Goal: Task Accomplishment & Management: Manage account settings

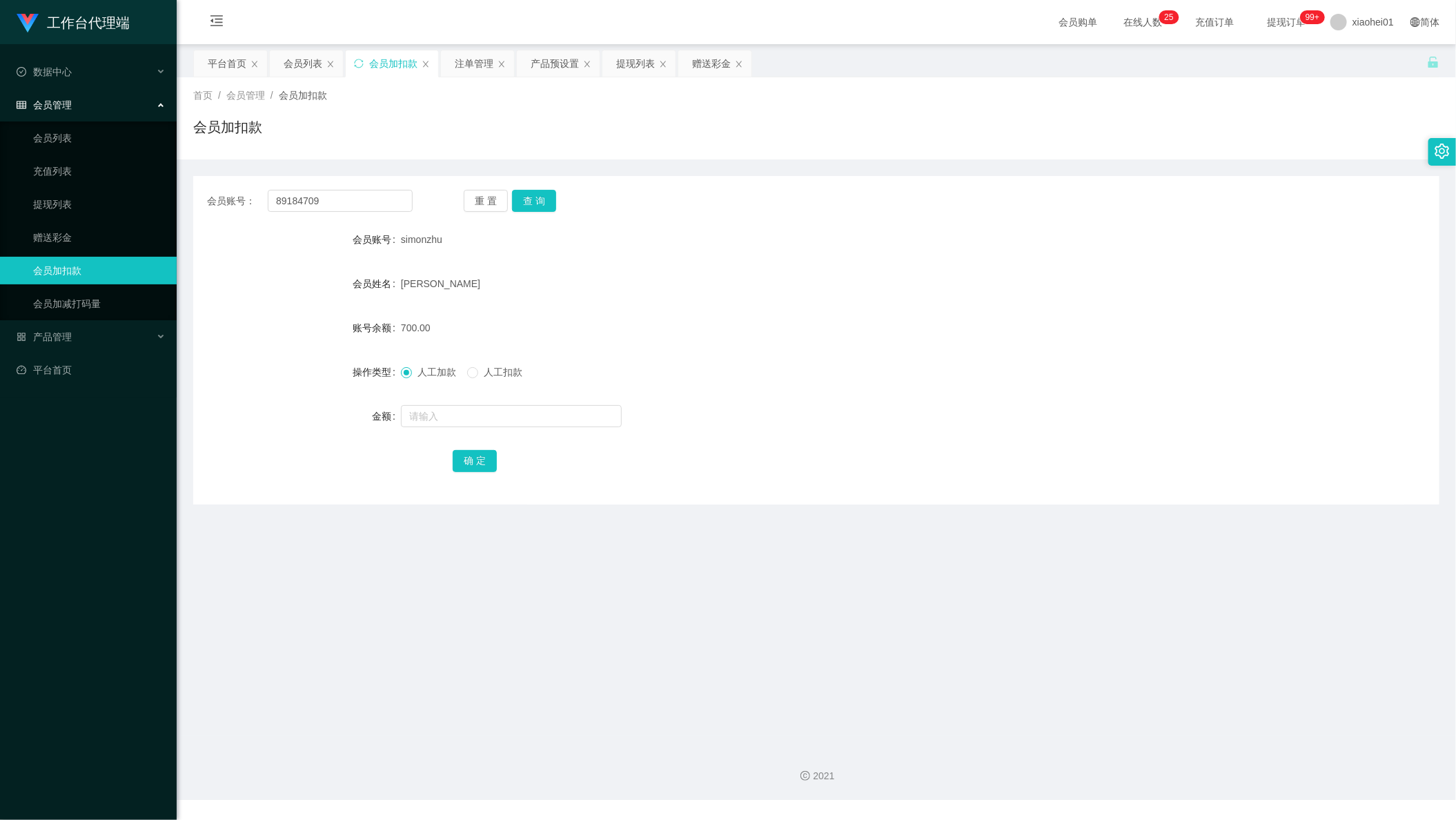
type input "89184709"
click at [556, 209] on div "重 置 查 询" at bounding box center [566, 201] width 206 height 22
click at [540, 199] on button "查 询" at bounding box center [534, 201] width 45 height 22
click at [499, 427] on div at bounding box center [764, 416] width 728 height 28
click at [506, 422] on input "text" at bounding box center [511, 416] width 221 height 22
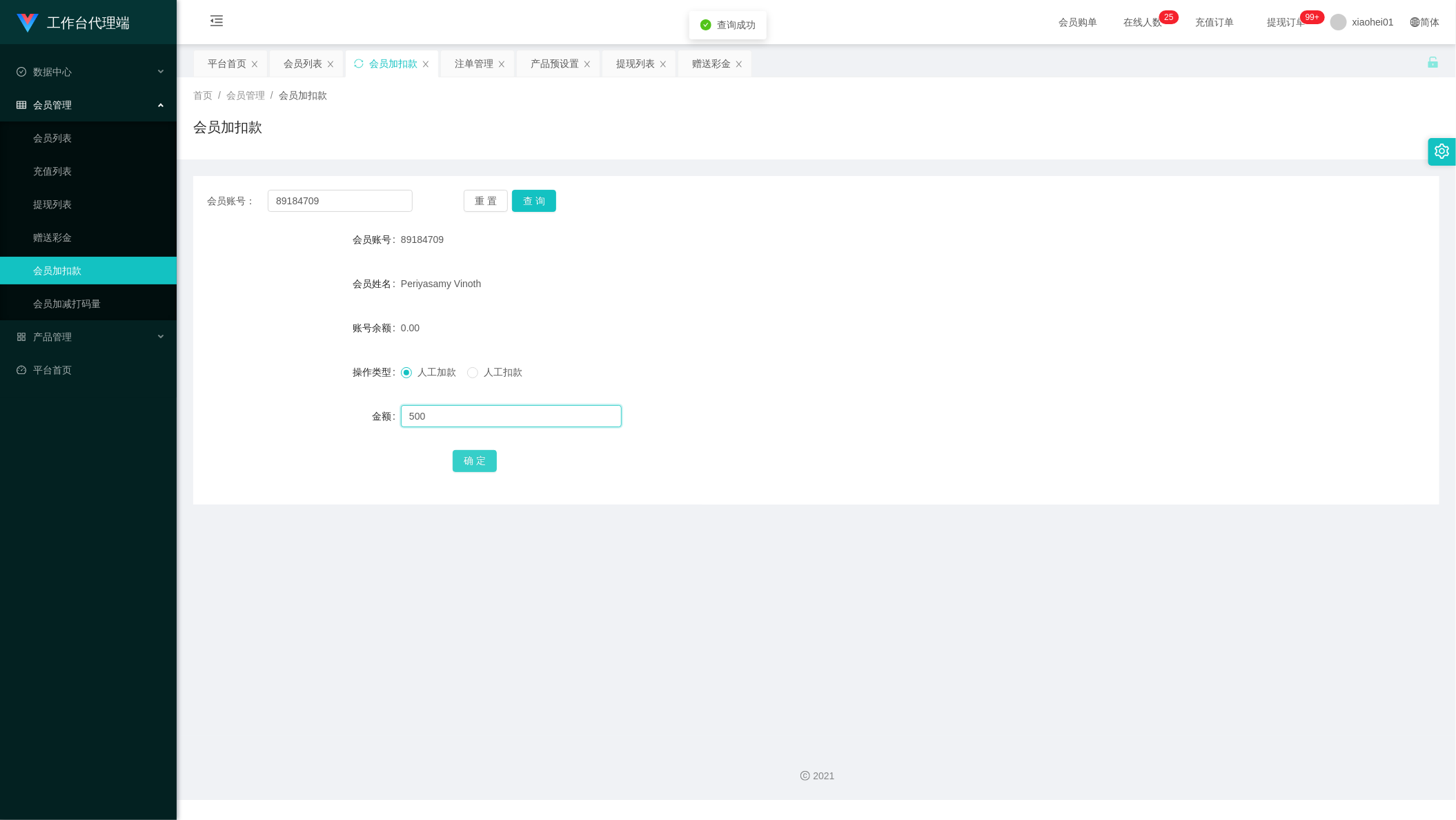
type input "500"
click at [493, 452] on button "确 定" at bounding box center [475, 461] width 45 height 22
drag, startPoint x: 1269, startPoint y: 551, endPoint x: 1260, endPoint y: 554, distance: 9.5
click at [1268, 553] on main "关闭左侧 关闭右侧 关闭其它 刷新页面 平台首页 会员列表 会员加扣款 注单管理 产品预设置 提现列表 赠送彩金 首页 / 会员管理 / 会员加扣款 / 会员…" at bounding box center [816, 390] width 1279 height 691
click at [1387, 238] on div "会员账号 89184709" at bounding box center [816, 239] width 1246 height 28
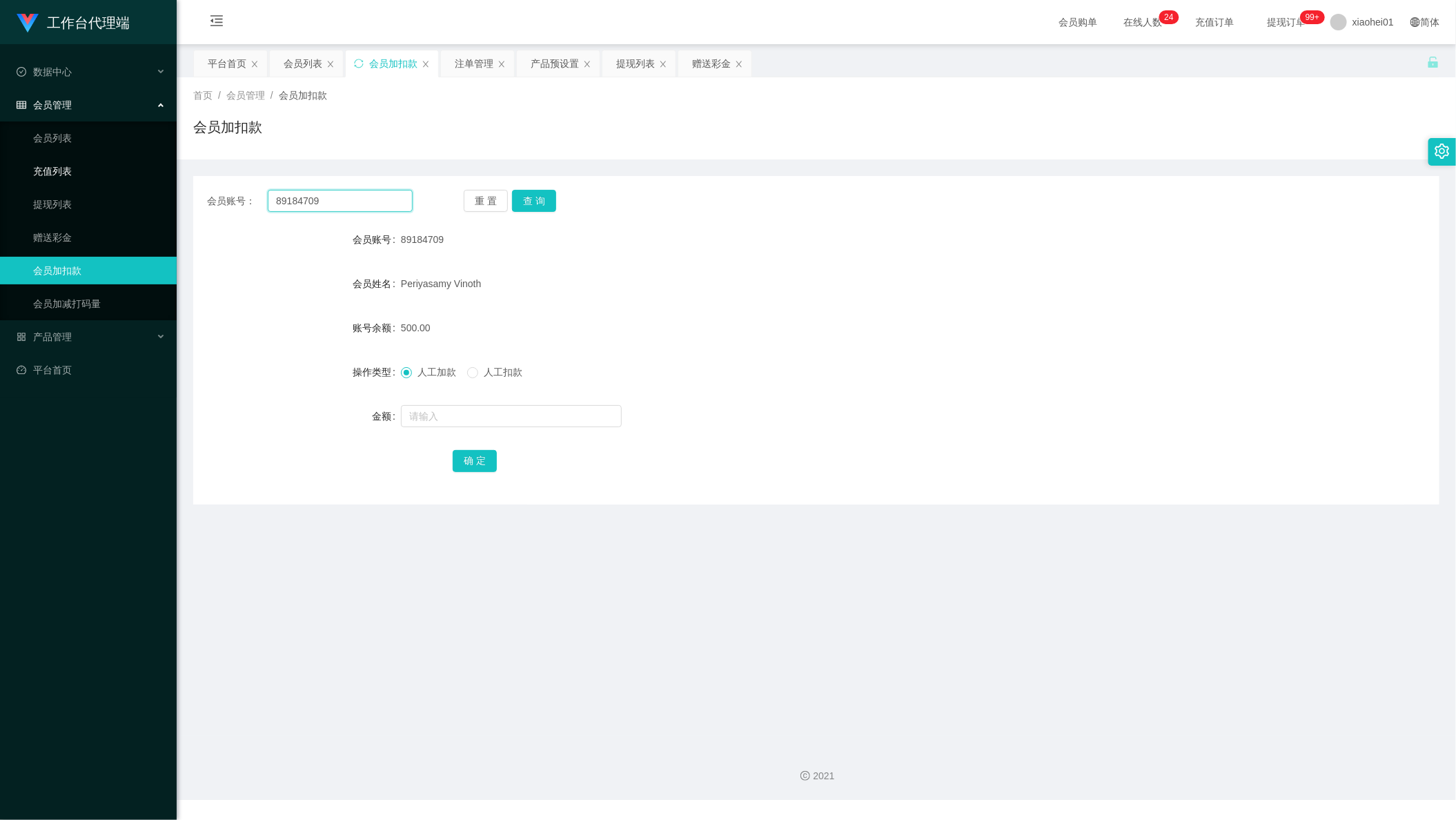
drag, startPoint x: 360, startPoint y: 196, endPoint x: 73, endPoint y: 159, distance: 289.4
click at [83, 166] on section "工作台代理端 数据中心 会员管理 会员列表 充值列表 提现列表 赠送彩金 会员加扣款 会员加减打码量 产品管理 平台首页 保存配置 重置配置 整体风格设置 主…" at bounding box center [728, 400] width 1456 height 800
paste input "babystitch123"
type input "babystitch123"
click at [533, 192] on button "查 询" at bounding box center [534, 201] width 45 height 22
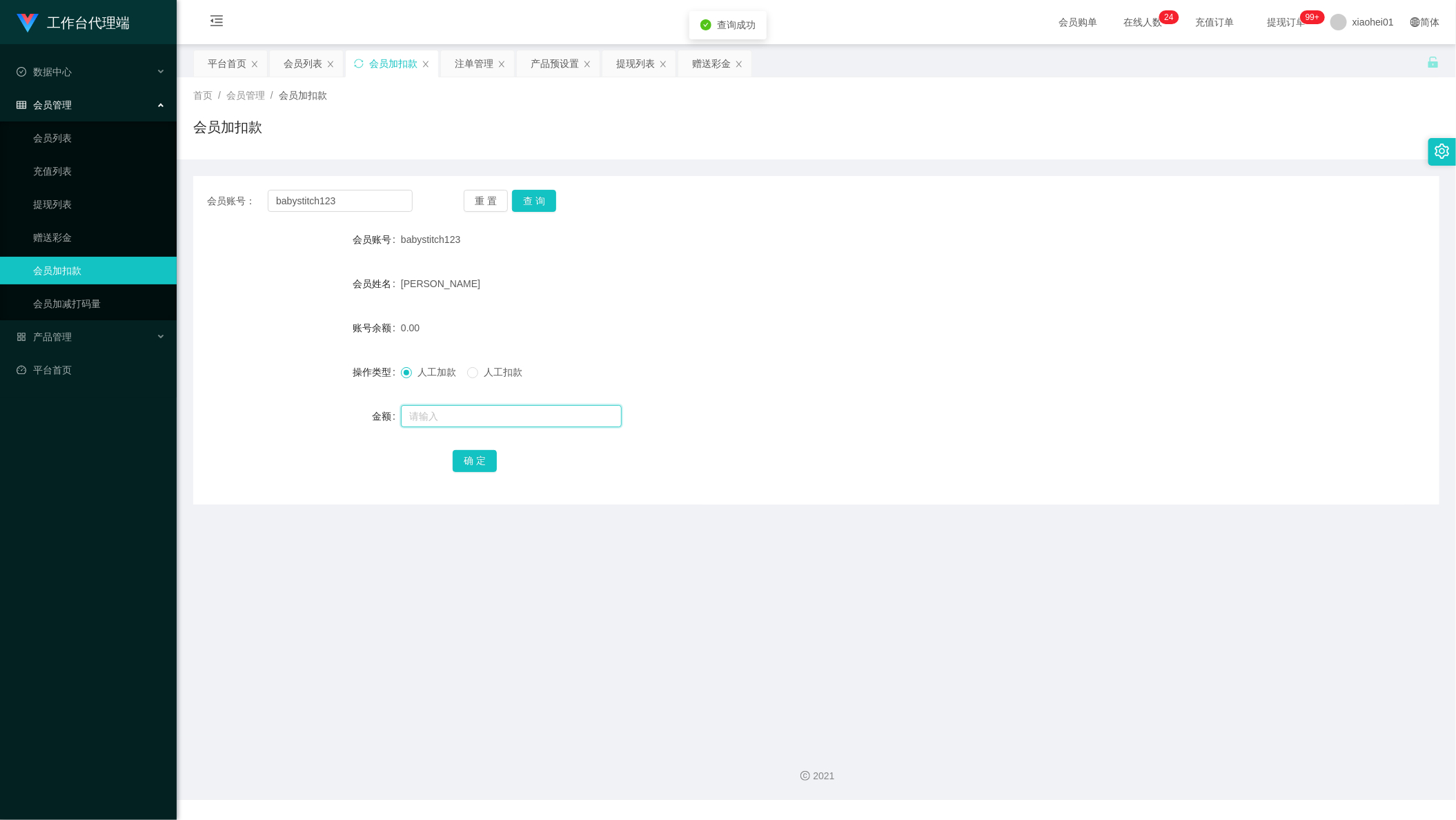
click at [522, 409] on input "text" at bounding box center [511, 416] width 221 height 22
type input "500"
click at [457, 458] on button "确 定" at bounding box center [475, 461] width 45 height 22
drag, startPoint x: 305, startPoint y: 222, endPoint x: 361, endPoint y: 196, distance: 61.7
click at [306, 222] on div "会员账号： babystitch123 重 置 查 询 会员账号 babystitch123 会员姓名 [PERSON_NAME] 账号余额 500.00 操…" at bounding box center [816, 340] width 1246 height 328
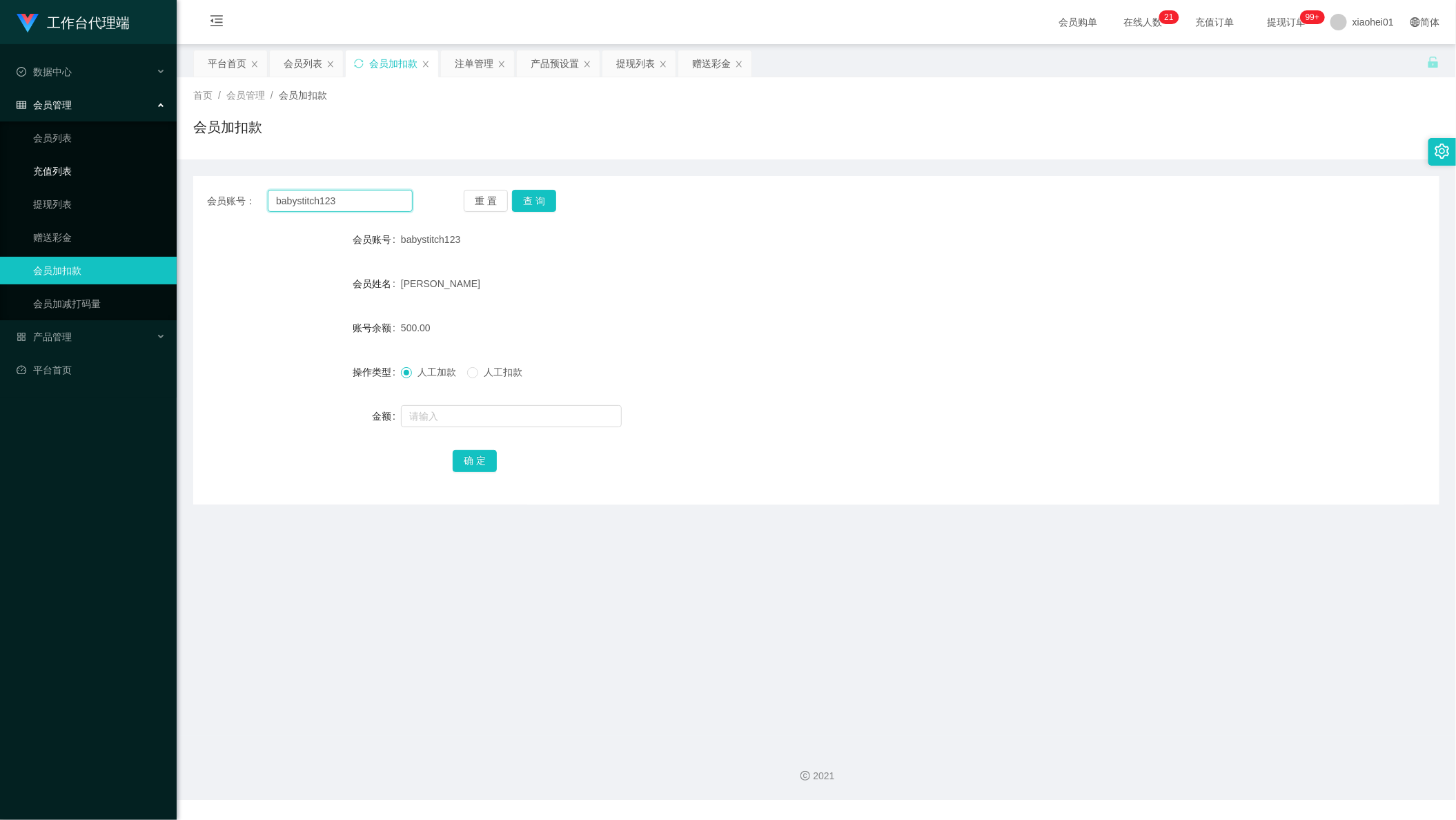
drag, startPoint x: 361, startPoint y: 196, endPoint x: 73, endPoint y: 166, distance: 289.6
click at [73, 169] on section "工作台代理端 数据中心 会员管理 会员列表 充值列表 提现列表 赠送彩金 会员加扣款 会员加减打码量 产品管理 平台首页 保存配置 重置配置 整体风格设置 主…" at bounding box center [728, 400] width 1456 height 800
click at [542, 206] on button "查 询" at bounding box center [534, 201] width 45 height 22
click at [535, 421] on input "text" at bounding box center [511, 416] width 221 height 22
type input "2500"
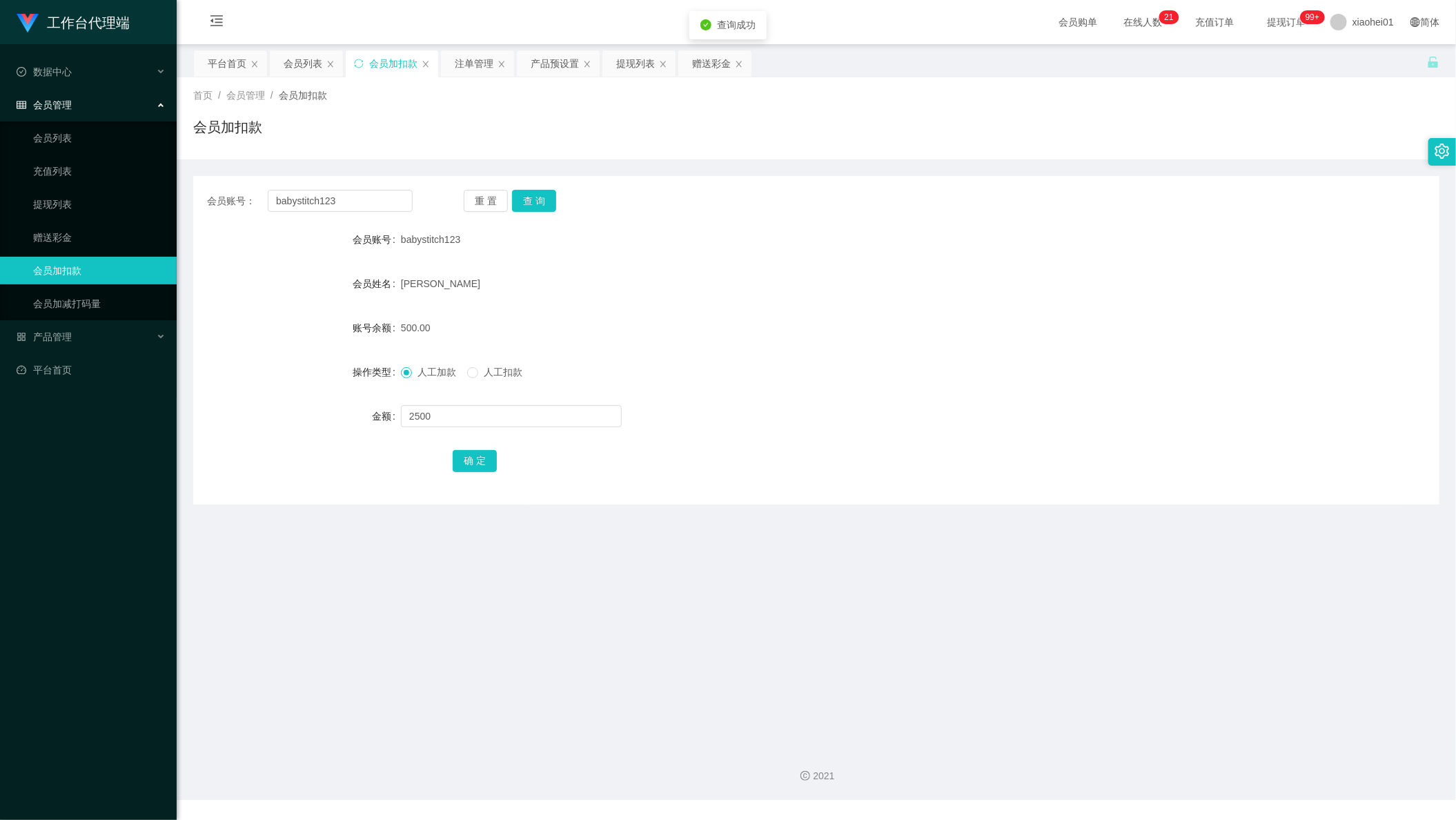
drag, startPoint x: 687, startPoint y: 367, endPoint x: 768, endPoint y: 286, distance: 114.6
click at [693, 352] on form "会员账号 babystitch123 会员姓名 [PERSON_NAME] 账号余额 500.00 操作类型 人工加款 人工扣款 金额 2500 确 定" at bounding box center [816, 350] width 1246 height 248
click at [468, 470] on button "确 定" at bounding box center [475, 461] width 45 height 22
click at [861, 357] on form "会员账号 babystitch123 会员姓名 [PERSON_NAME] 账号余额 3000.00 操作类型 人工加款 人工扣款 金额 确 定" at bounding box center [816, 350] width 1246 height 248
